Goal: Subscribe to service/newsletter

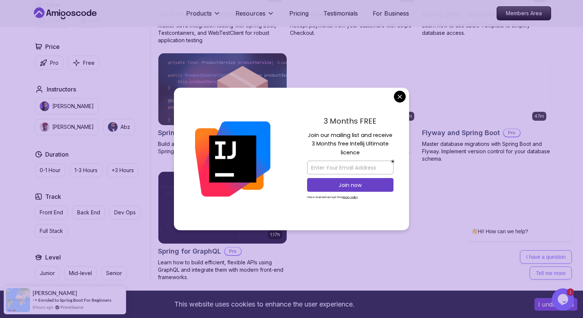
scroll to position [482, 0]
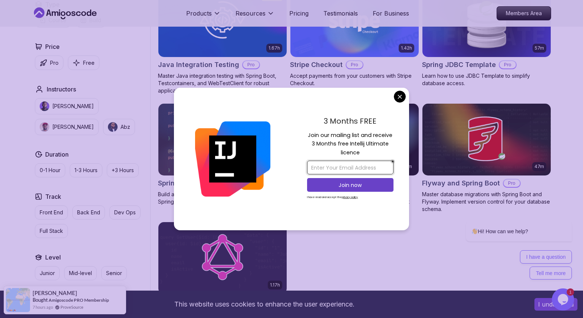
click at [362, 167] on input "email" at bounding box center [350, 168] width 86 height 14
click at [344, 169] on input "email" at bounding box center [350, 168] width 86 height 14
paste input "[EMAIL_ADDRESS][DOMAIN_NAME]"
type input "[EMAIL_ADDRESS][DOMAIN_NAME]"
click at [364, 184] on p "Join now" at bounding box center [350, 185] width 70 height 7
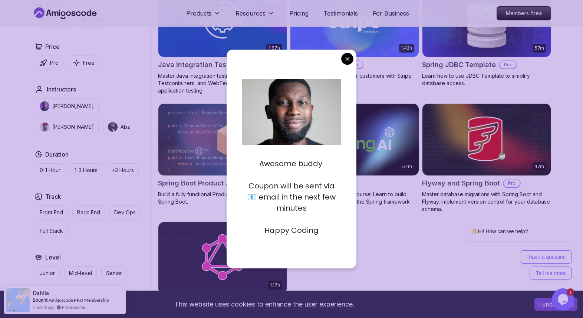
click at [287, 231] on p "Happy Coding" at bounding box center [291, 230] width 99 height 11
click at [291, 195] on p "Coupon will be sent via 📧 email in the next few minutes" at bounding box center [291, 197] width 99 height 33
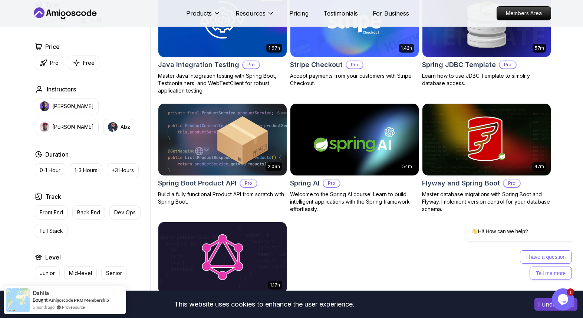
click at [350, 57] on body "This website uses cookies to enhance the user experience. I understand Products…" at bounding box center [291, 123] width 583 height 1211
click at [563, 300] on icon "$i18n('chat', 'chat_widget')" at bounding box center [563, 299] width 10 height 11
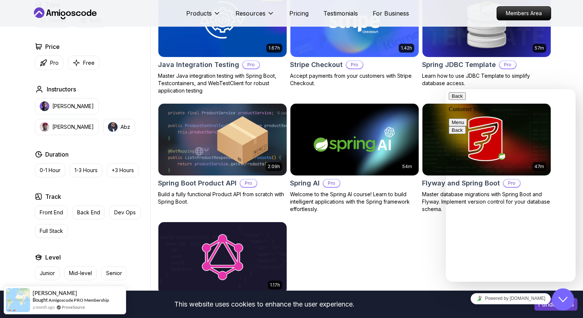
click at [457, 97] on button "Back" at bounding box center [457, 96] width 17 height 8
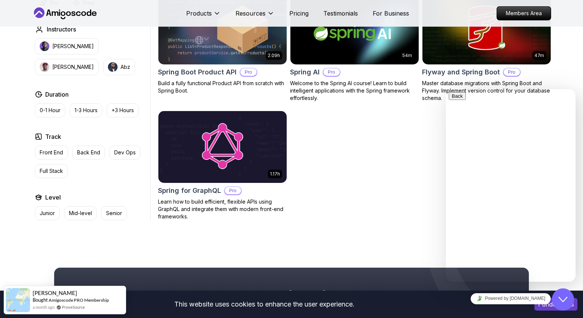
scroll to position [556, 0]
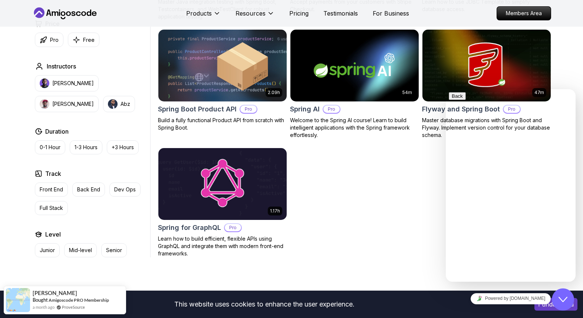
click at [242, 184] on img at bounding box center [222, 183] width 135 height 75
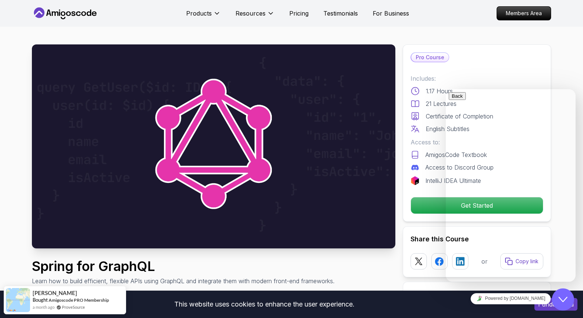
click at [179, 175] on img at bounding box center [213, 146] width 363 height 204
click at [571, 297] on div "Close Chat This icon closes the chat window." at bounding box center [563, 299] width 22 height 9
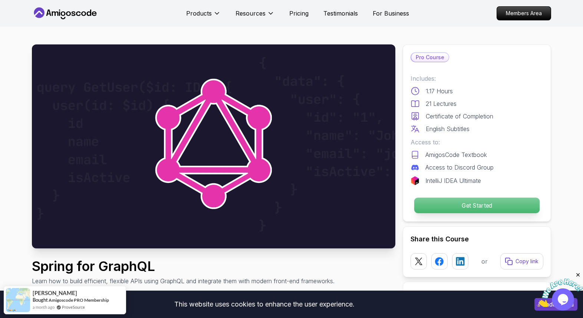
click at [475, 207] on p "Get Started" at bounding box center [476, 206] width 125 height 16
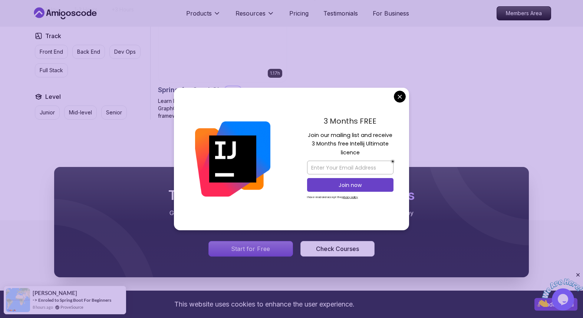
scroll to position [741, 0]
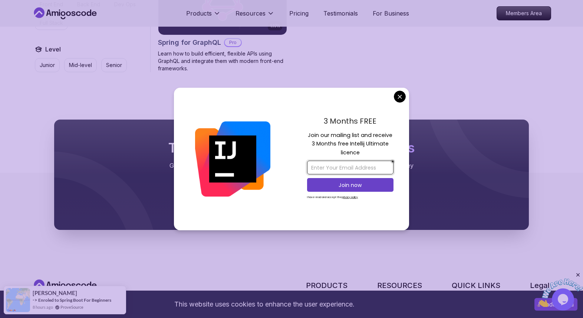
click at [348, 168] on input "email" at bounding box center [350, 168] width 86 height 14
type input "[EMAIL_ADDRESS][DOMAIN_NAME]"
click at [352, 185] on p "Join now" at bounding box center [350, 185] width 70 height 7
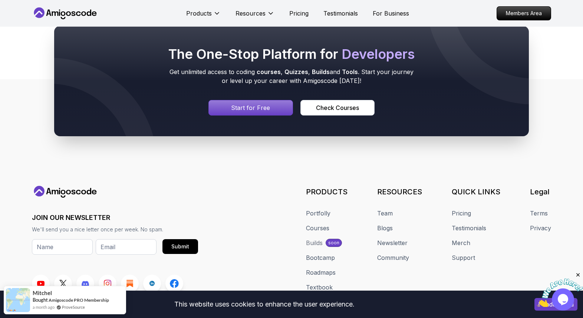
scroll to position [778, 0]
